Goal: Transaction & Acquisition: Purchase product/service

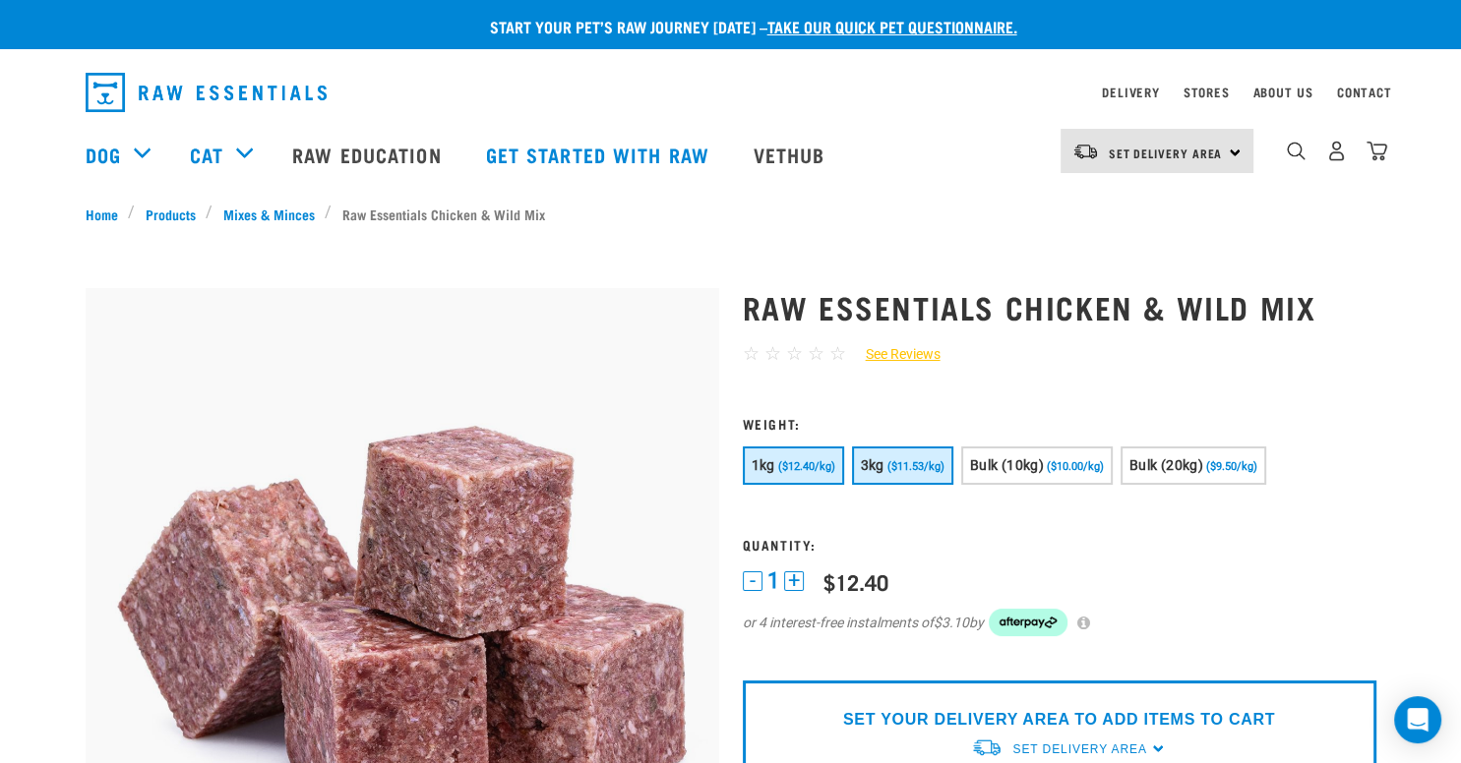
click at [891, 471] on button "3kg ($11.53/kg)" at bounding box center [902, 466] width 101 height 38
click at [810, 475] on button "1kg ($12.40/kg)" at bounding box center [793, 466] width 101 height 38
click at [884, 471] on span "3kg" at bounding box center [873, 465] width 24 height 16
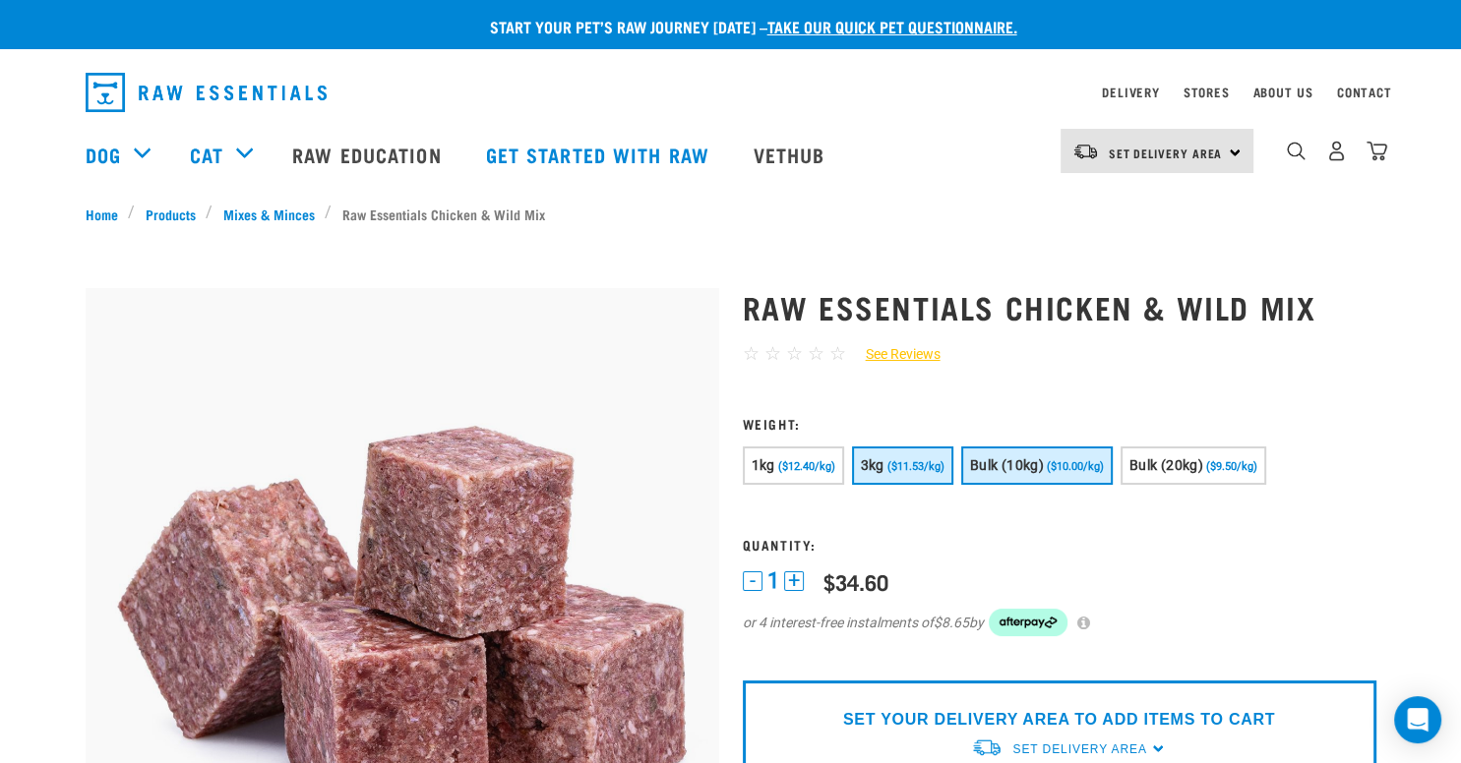
click at [987, 464] on span "Bulk (10kg)" at bounding box center [1007, 465] width 74 height 16
click at [541, 155] on link "Get started with Raw" at bounding box center [600, 154] width 268 height 79
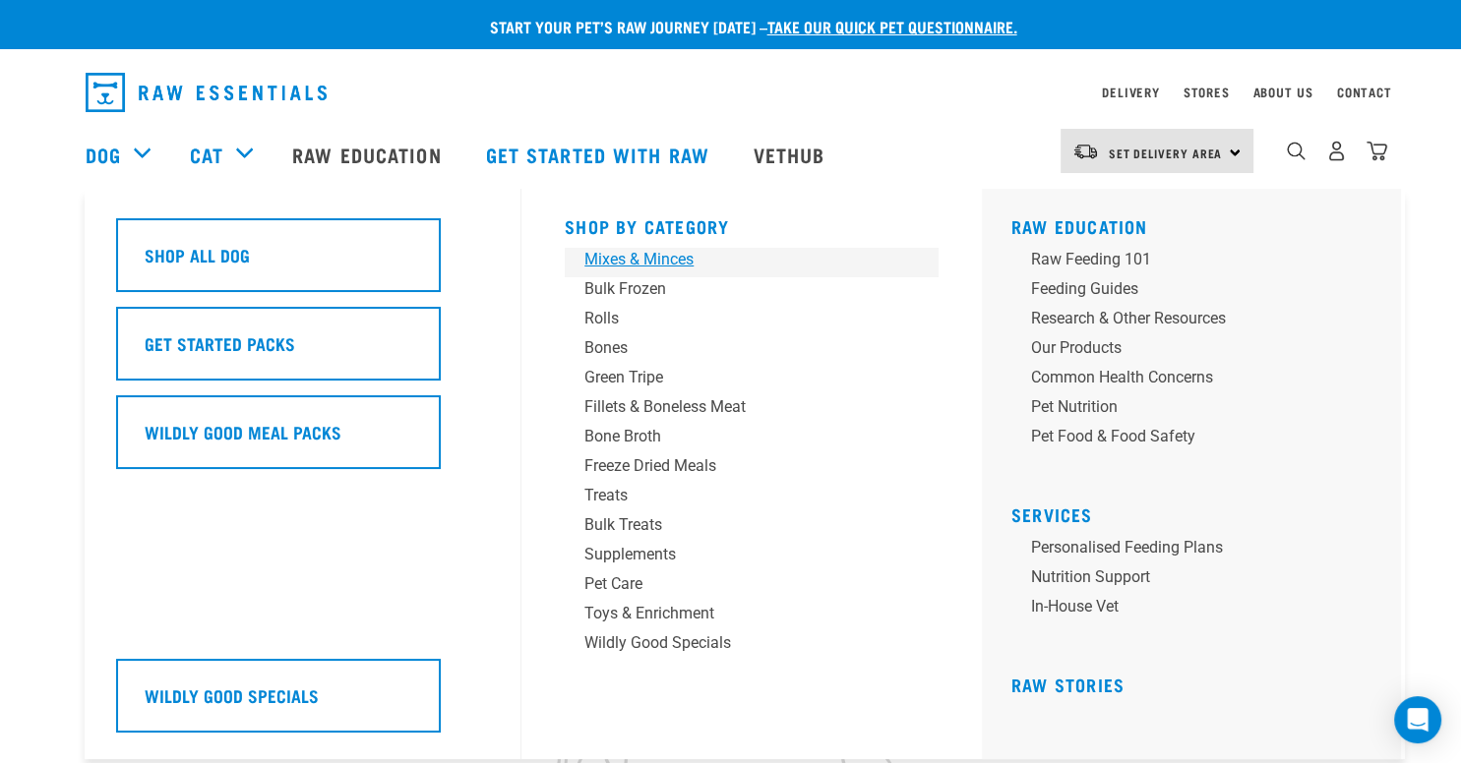
click at [622, 256] on div "Mixes & Minces" at bounding box center [737, 260] width 307 height 24
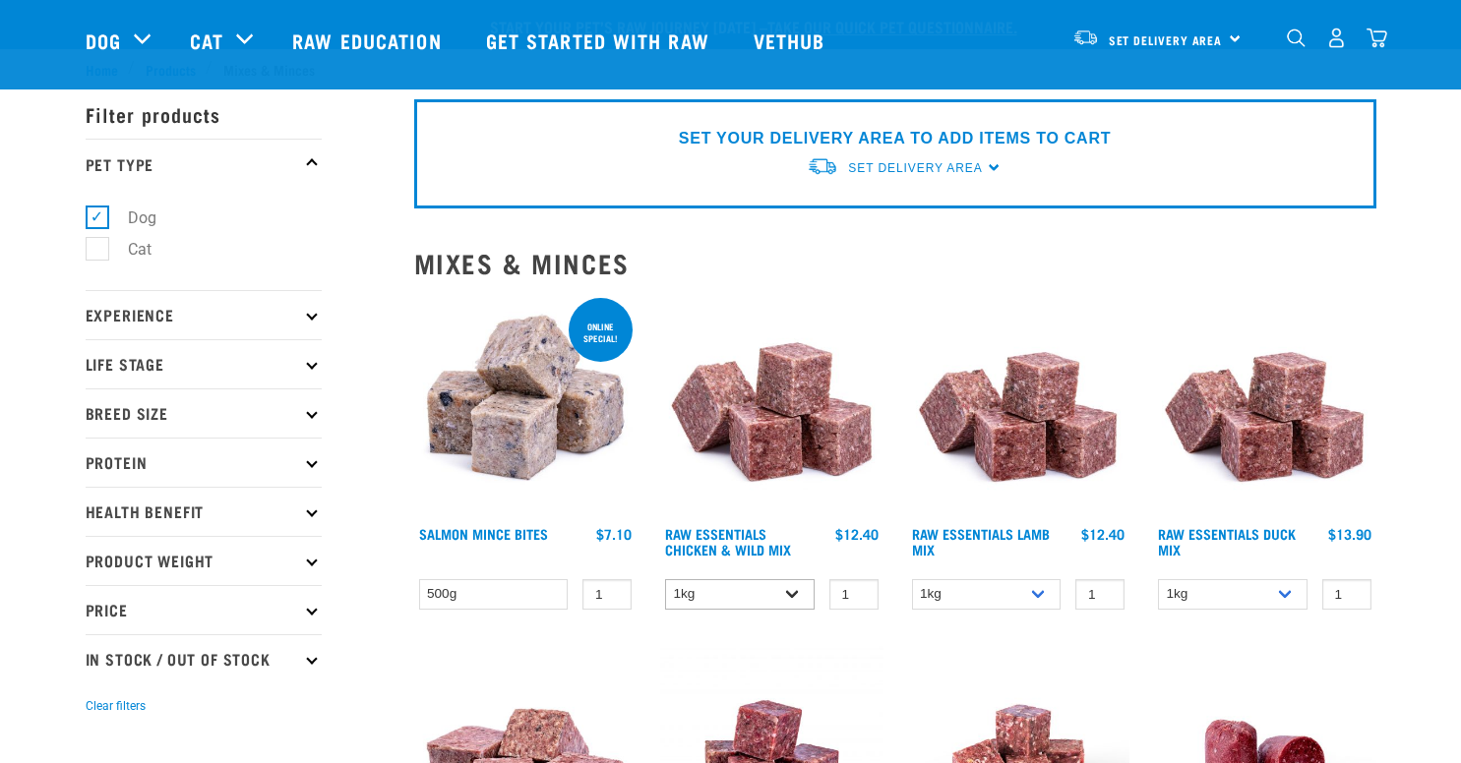
scroll to position [188, 0]
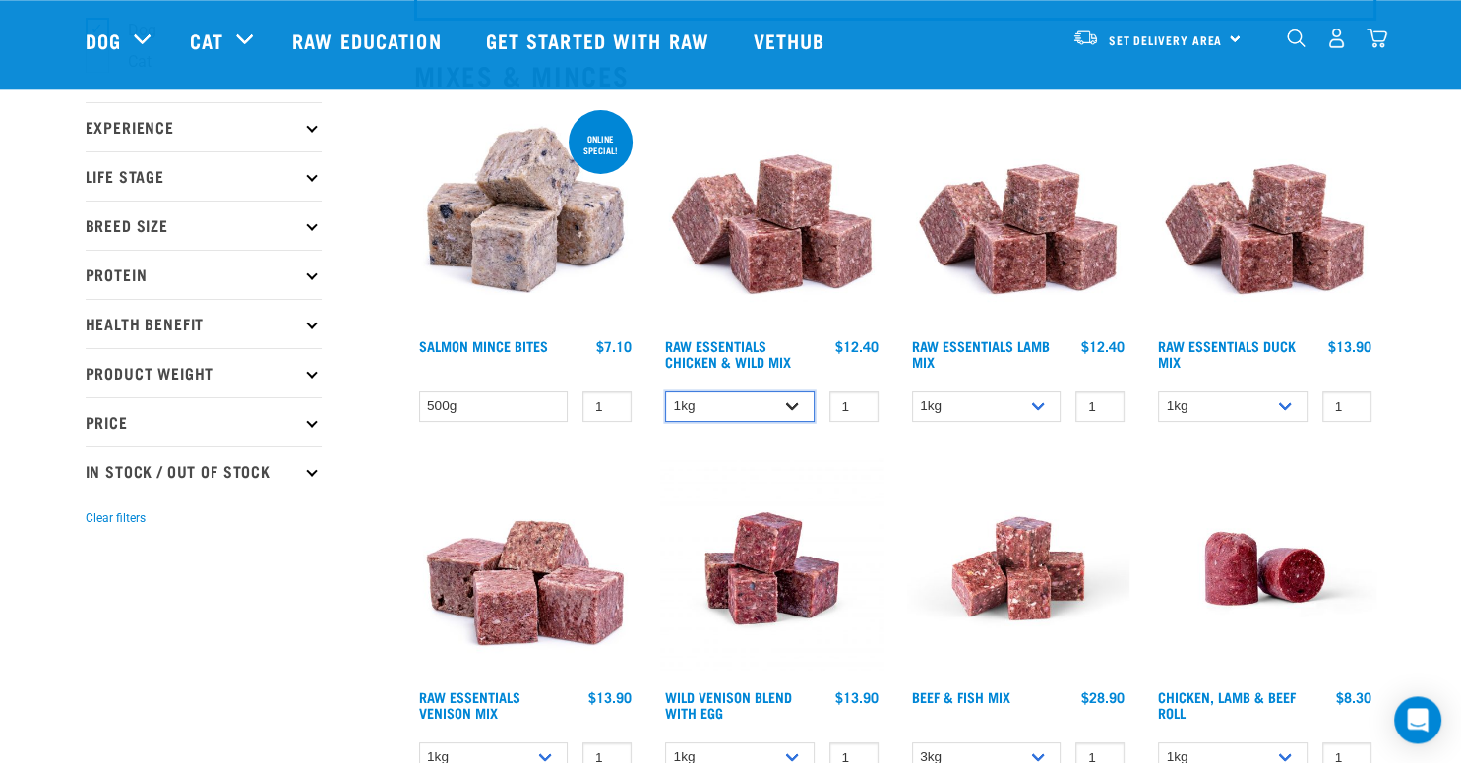
click at [665, 391] on select "1kg 3kg Bulk (10kg)" at bounding box center [739, 406] width 149 height 30
click at [665, 743] on select "1kg 3kg Bulk (10kg)" at bounding box center [739, 758] width 149 height 30
click at [734, 753] on select "1kg 3kg Bulk (10kg)" at bounding box center [739, 758] width 149 height 30
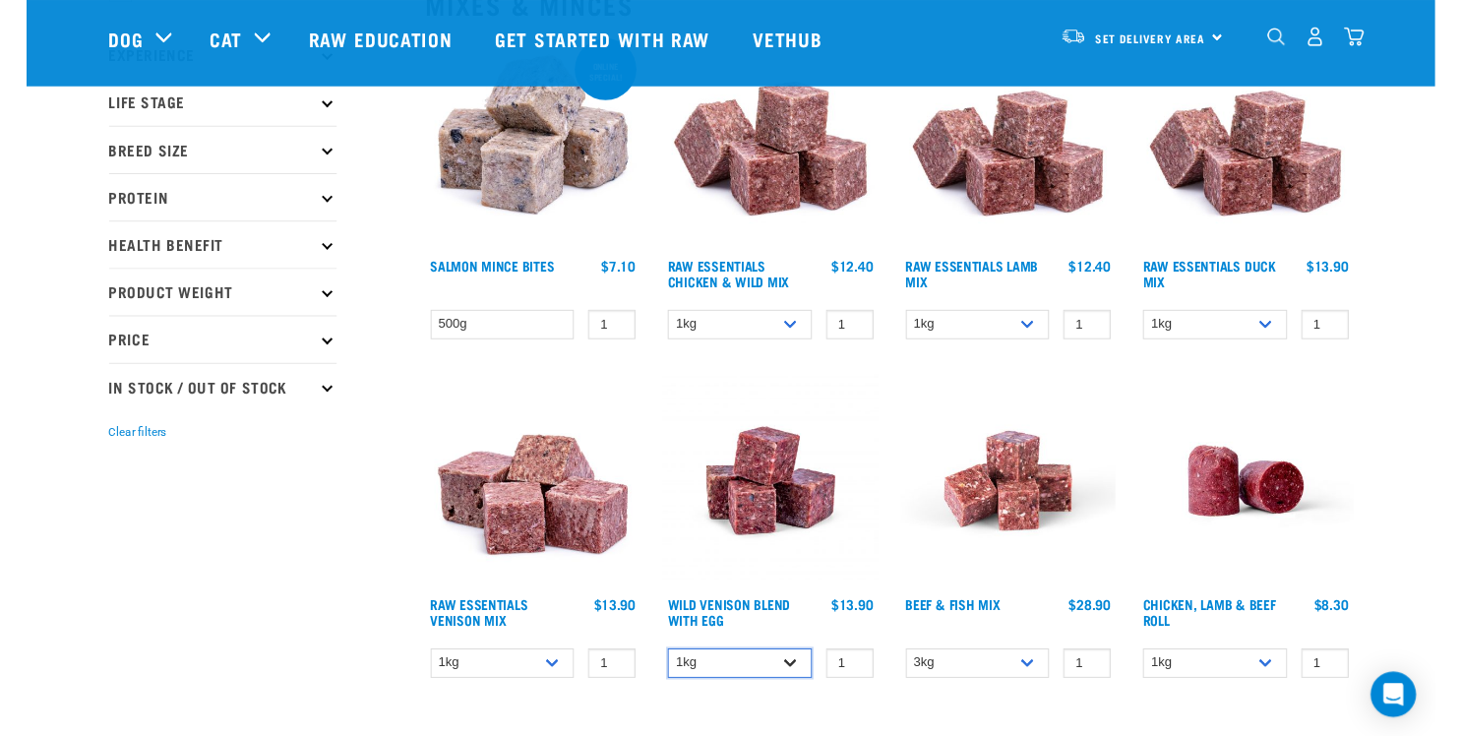
scroll to position [259, 0]
